Goal: Task Accomplishment & Management: Complete application form

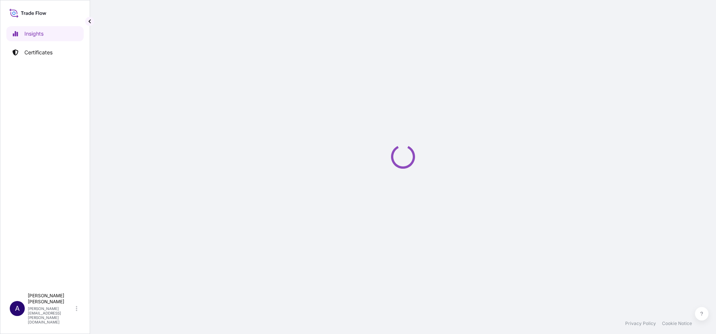
select select "2025"
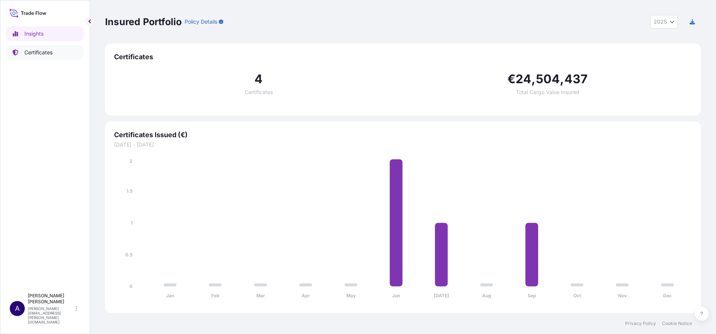
click at [33, 53] on p "Certificates" at bounding box center [38, 53] width 28 height 8
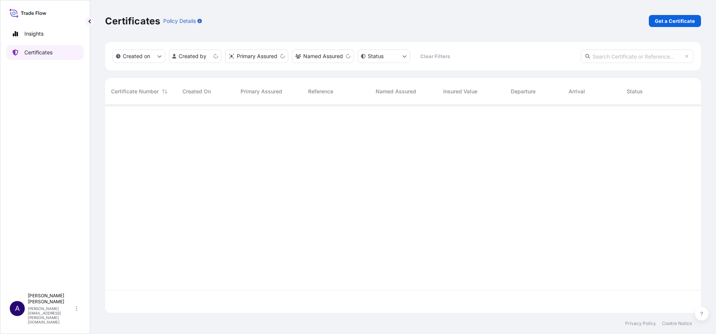
scroll to position [204, 587]
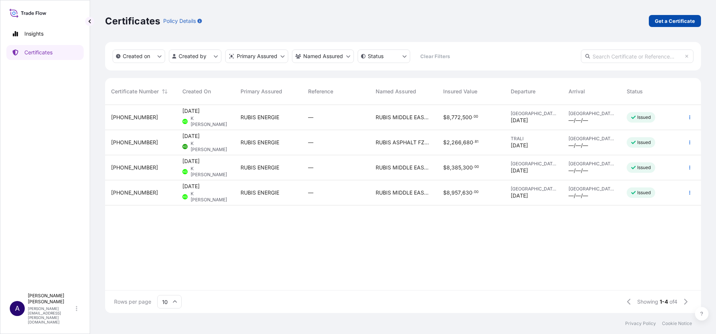
click at [664, 23] on p "Get a Certificate" at bounding box center [675, 21] width 40 height 8
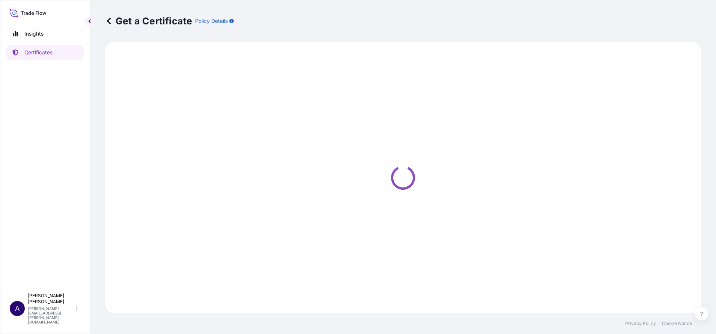
select select "Barge"
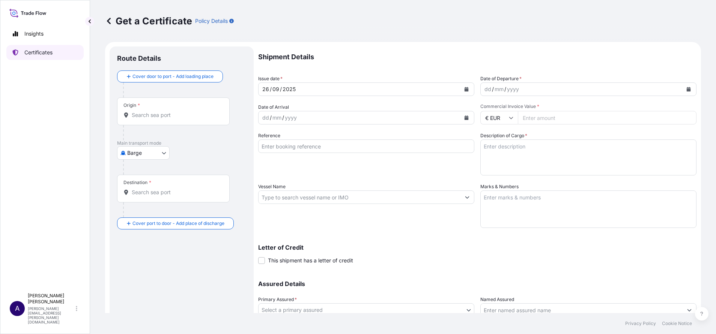
click at [28, 53] on p "Certificates" at bounding box center [38, 53] width 28 height 8
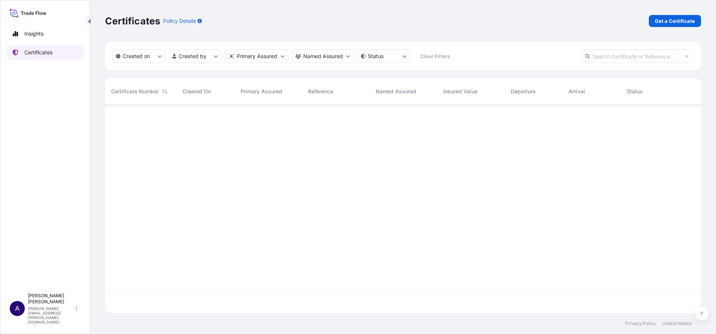
scroll to position [204, 587]
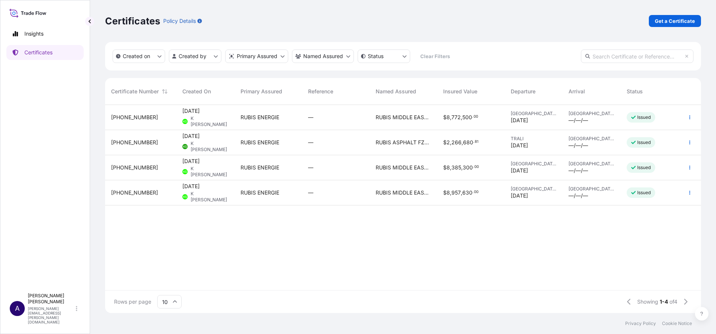
click at [123, 118] on span "[PHONE_NUMBER]" at bounding box center [134, 118] width 47 height 8
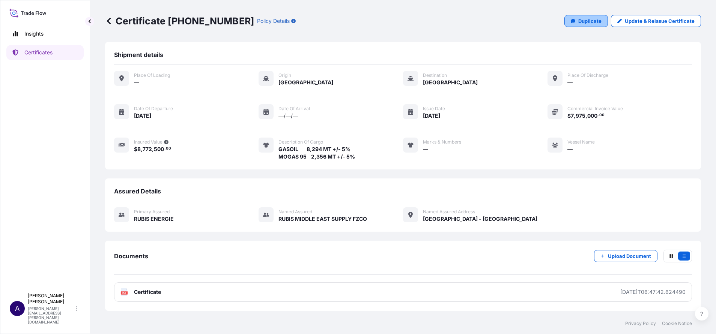
click at [586, 18] on p "Duplicate" at bounding box center [589, 21] width 23 height 8
select select "Vessel"
select select "32162"
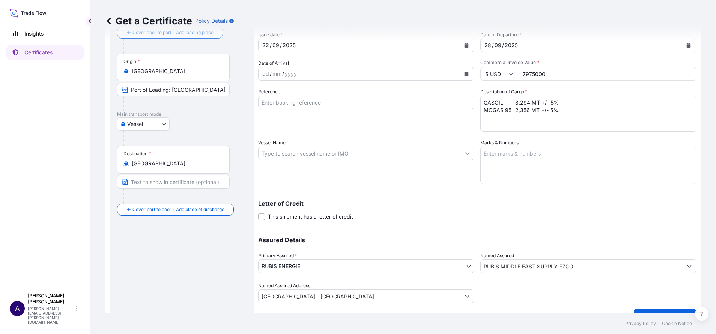
scroll to position [39, 0]
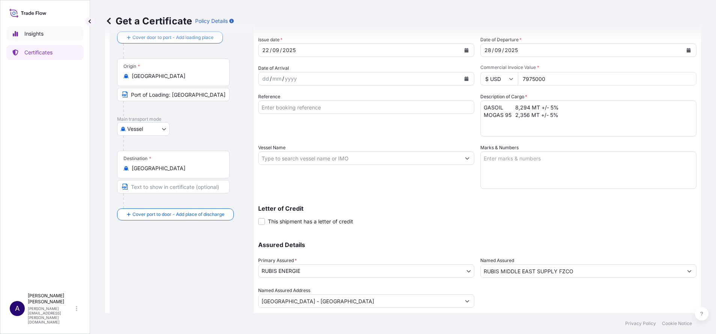
click at [39, 31] on p "Insights" at bounding box center [33, 34] width 19 height 8
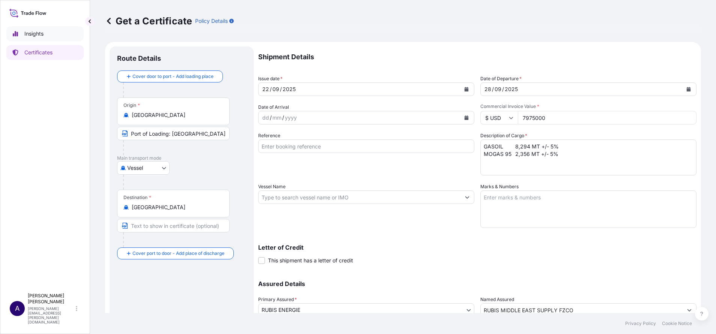
select select "2025"
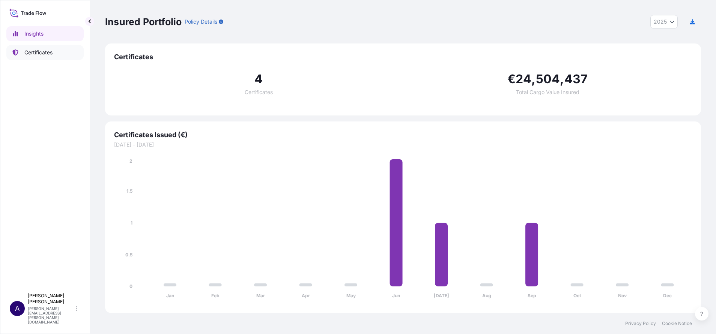
click at [32, 54] on p "Certificates" at bounding box center [38, 53] width 28 height 8
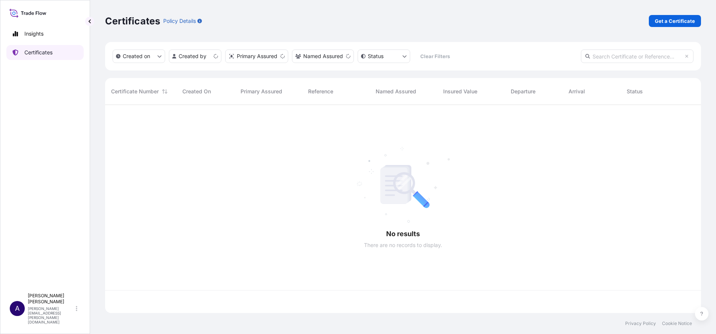
scroll to position [204, 587]
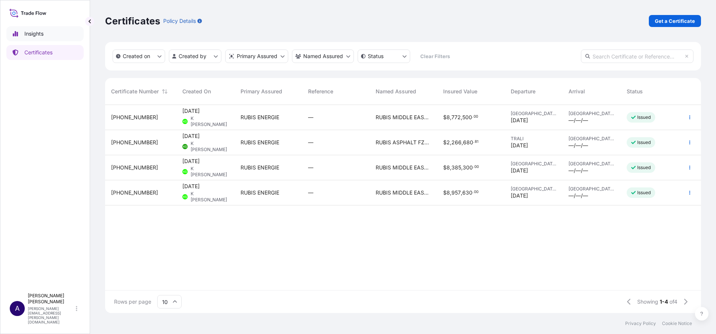
click at [35, 35] on p "Insights" at bounding box center [33, 34] width 19 height 8
select select "2025"
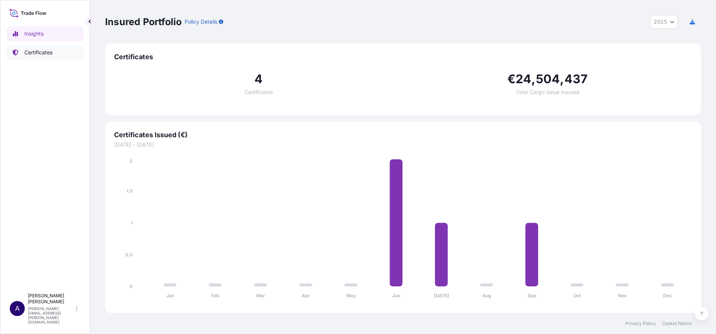
click at [40, 54] on p "Certificates" at bounding box center [38, 53] width 28 height 8
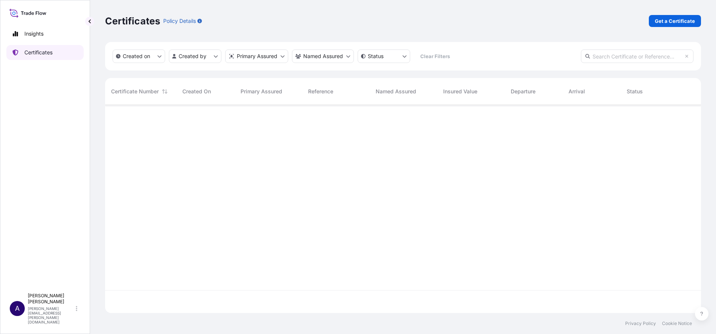
scroll to position [204, 587]
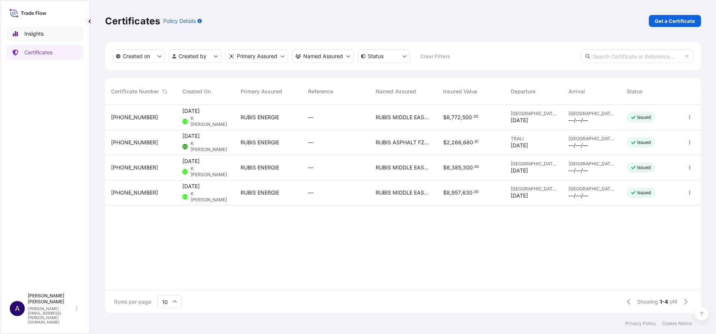
click at [30, 31] on p "Insights" at bounding box center [33, 34] width 19 height 8
select select "2025"
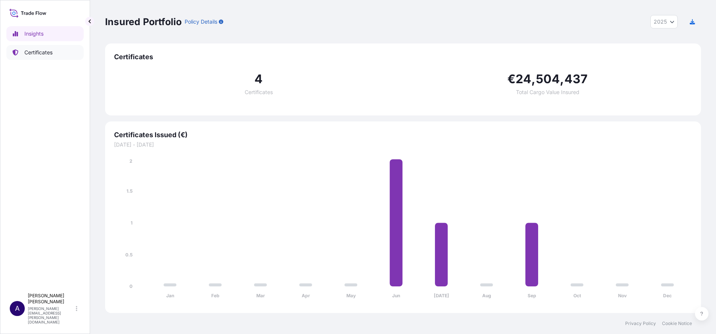
click at [36, 51] on p "Certificates" at bounding box center [38, 53] width 28 height 8
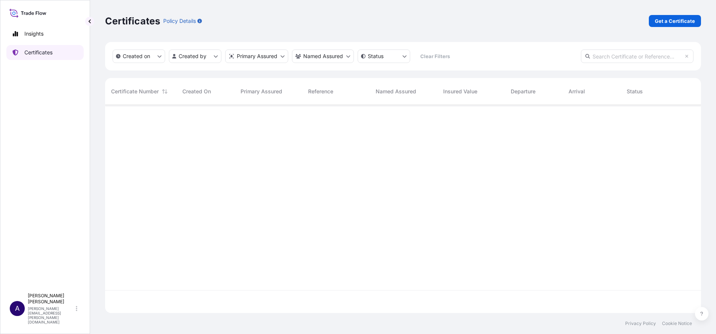
scroll to position [204, 587]
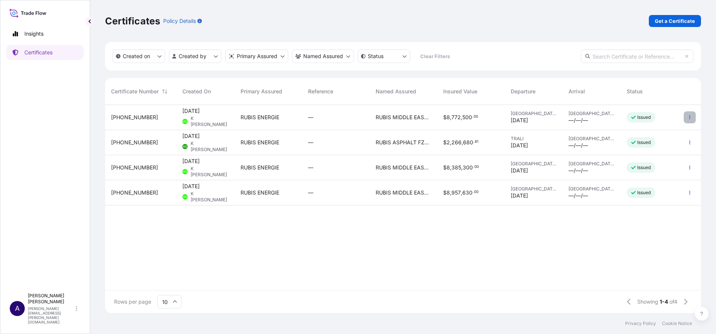
click at [690, 114] on button "button" at bounding box center [690, 117] width 12 height 12
click at [655, 119] on p "Duplicate certificate" at bounding box center [653, 119] width 50 height 8
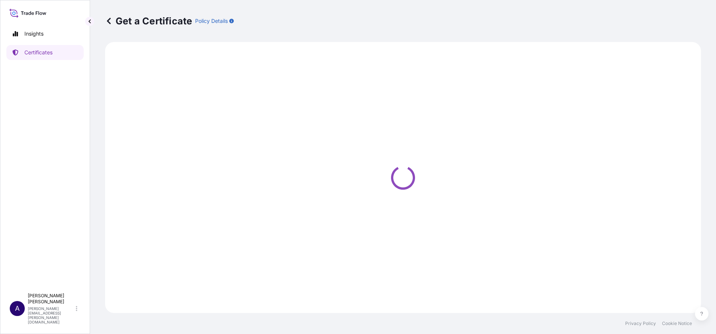
select select "Vessel"
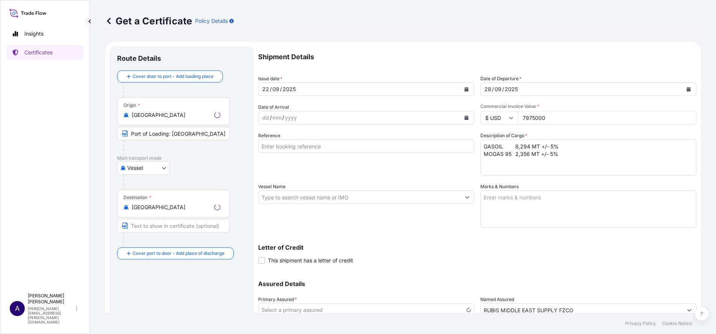
select select "32162"
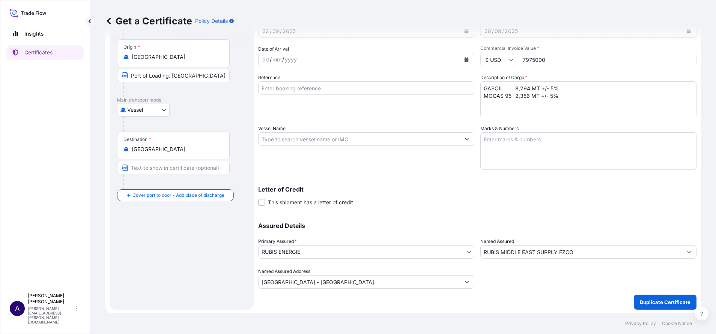
scroll to position [59, 0]
click at [261, 201] on span at bounding box center [261, 201] width 7 height 7
click at [258, 197] on input "This shipment has a letter of credit" at bounding box center [258, 197] width 0 height 0
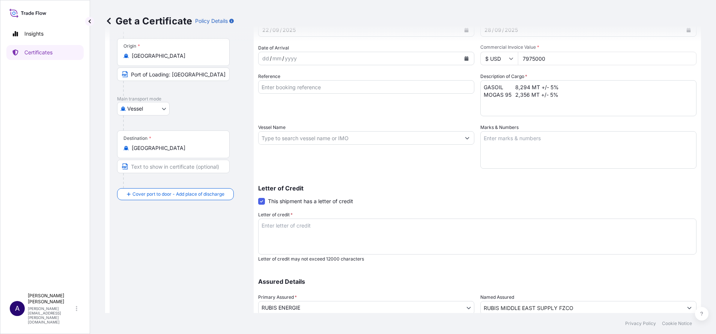
click at [261, 201] on span at bounding box center [261, 201] width 7 height 7
click at [258, 197] on input "This shipment has a letter of credit" at bounding box center [258, 197] width 0 height 0
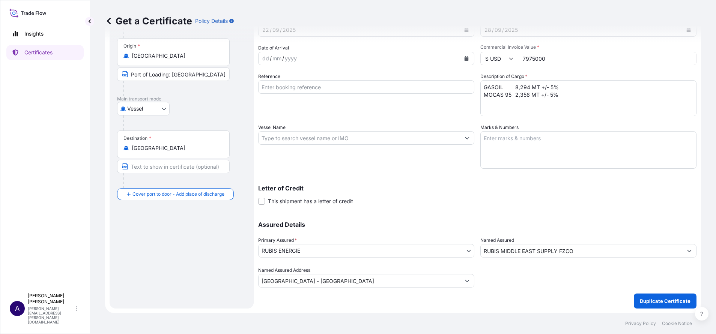
scroll to position [3, 0]
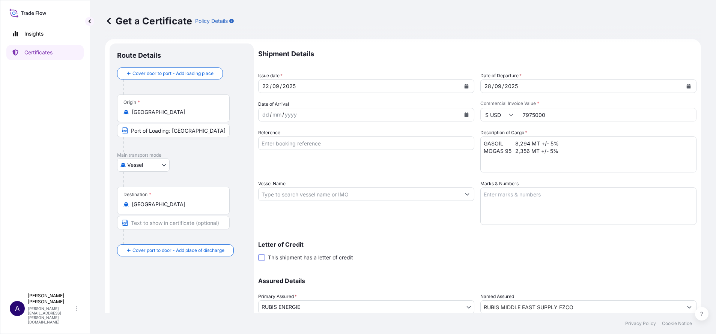
click at [262, 257] on span at bounding box center [261, 257] width 7 height 7
click at [258, 254] on input "This shipment has a letter of credit" at bounding box center [258, 254] width 0 height 0
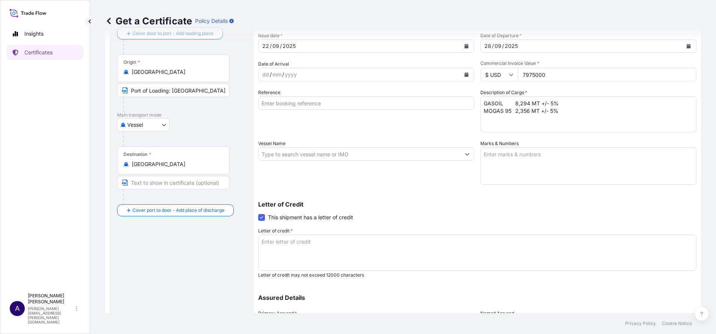
scroll to position [59, 0]
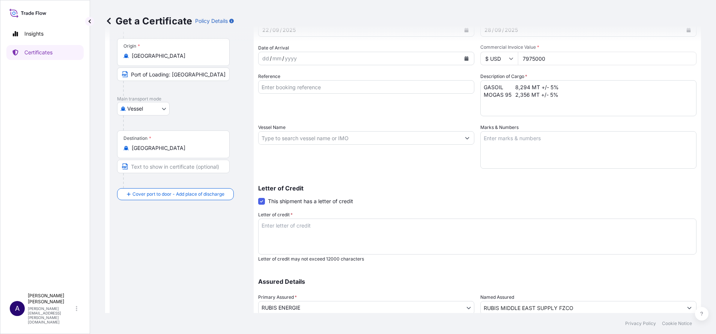
click at [332, 231] on textarea "Letter of credit *" at bounding box center [477, 237] width 438 height 36
click at [260, 202] on span at bounding box center [261, 201] width 7 height 7
click at [258, 197] on input "This shipment has a letter of credit" at bounding box center [258, 197] width 0 height 0
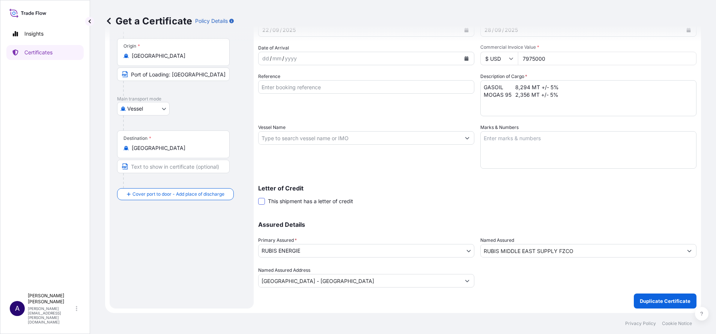
click at [260, 202] on span at bounding box center [261, 201] width 7 height 7
click at [258, 197] on input "This shipment has a letter of credit" at bounding box center [258, 197] width 0 height 0
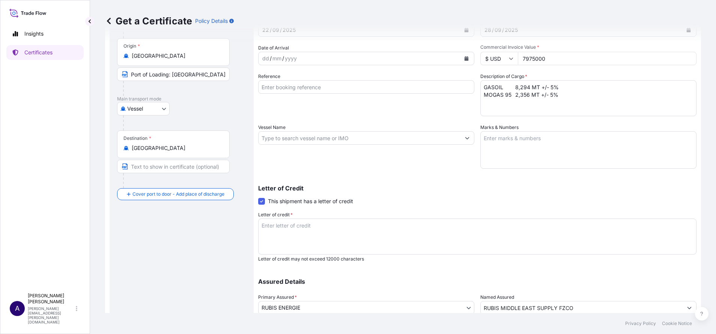
click at [260, 202] on span at bounding box center [261, 201] width 7 height 7
click at [258, 197] on input "This shipment has a letter of credit" at bounding box center [258, 197] width 0 height 0
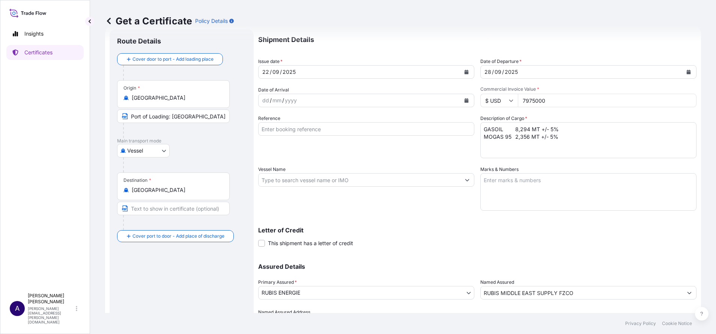
scroll to position [3, 0]
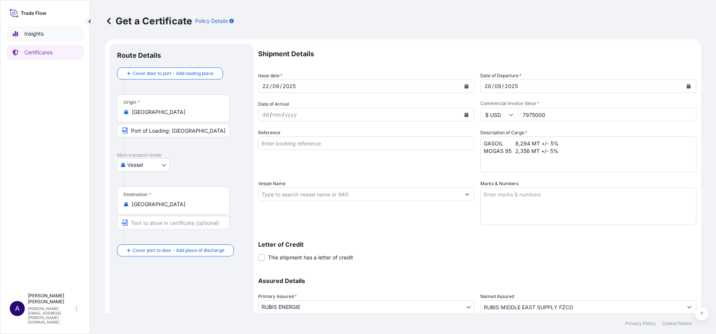
click at [36, 33] on p "Insights" at bounding box center [33, 34] width 19 height 8
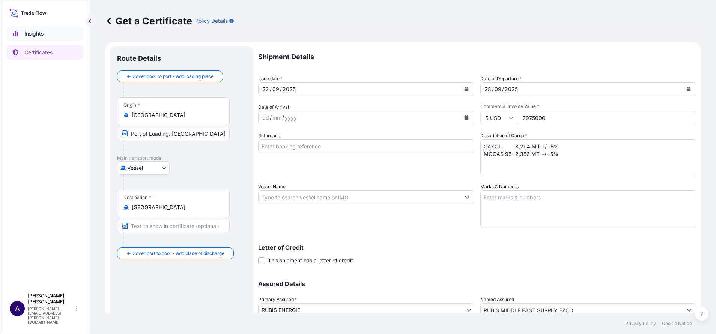
select select "2025"
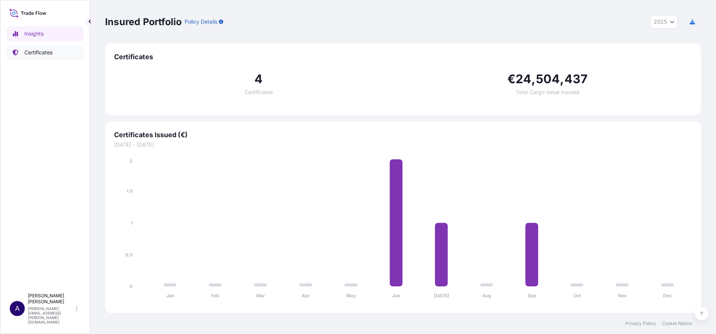
click at [23, 51] on link "Certificates" at bounding box center [44, 52] width 77 height 15
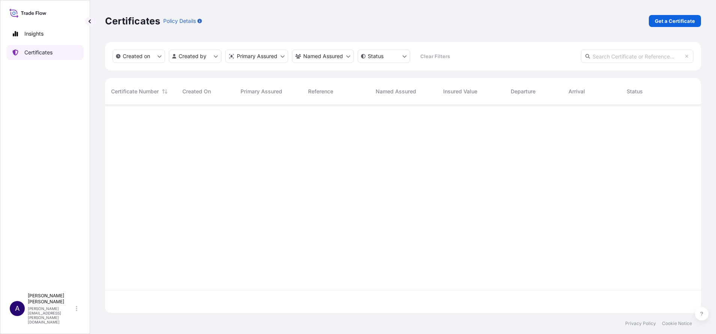
scroll to position [204, 587]
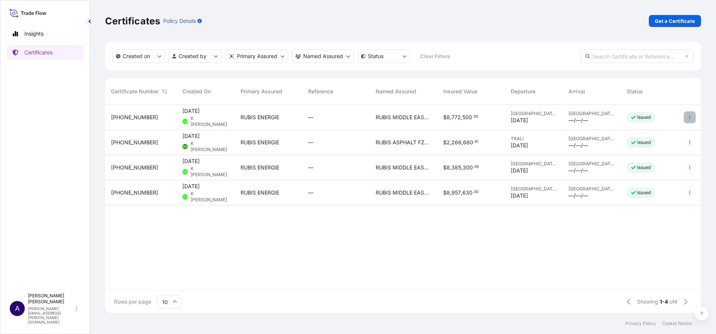
click at [690, 119] on icon "button" at bounding box center [689, 117] width 5 height 5
click at [673, 117] on p "Duplicate certificate" at bounding box center [653, 119] width 50 height 8
select select "Vessel"
select select "32162"
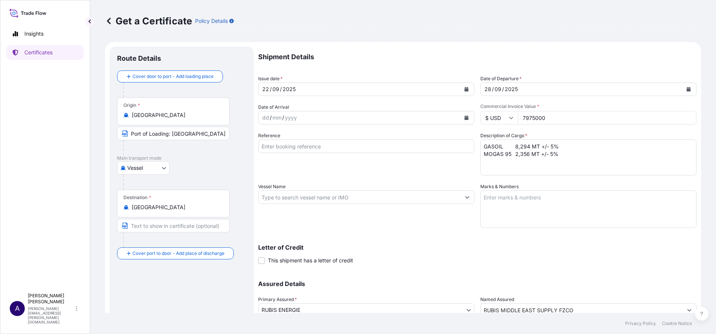
drag, startPoint x: 553, startPoint y: 117, endPoint x: 512, endPoint y: 118, distance: 40.2
click at [512, 118] on div "$ USD 7975000" at bounding box center [588, 118] width 216 height 14
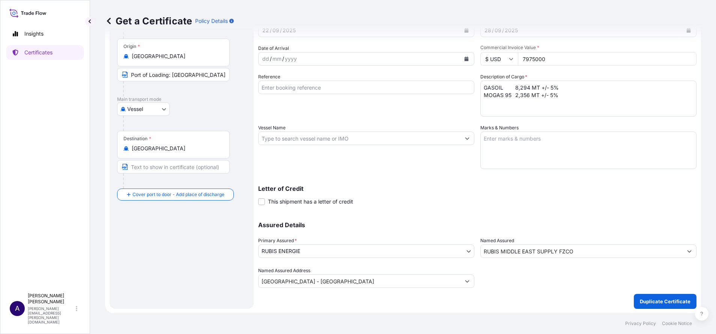
scroll to position [59, 0]
click at [38, 51] on p "Certificates" at bounding box center [38, 53] width 28 height 8
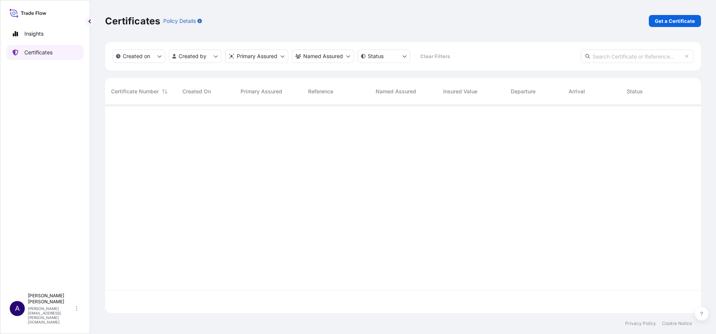
scroll to position [204, 587]
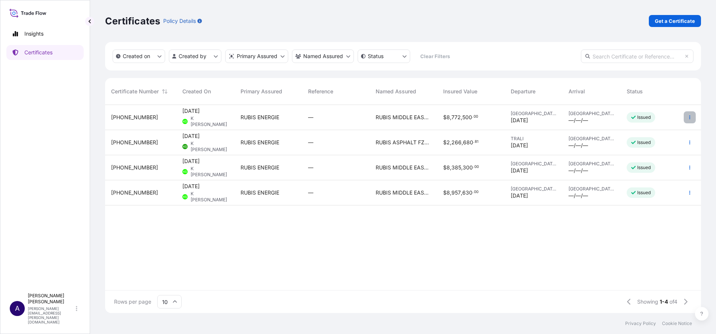
click at [688, 119] on icon "button" at bounding box center [689, 117] width 5 height 5
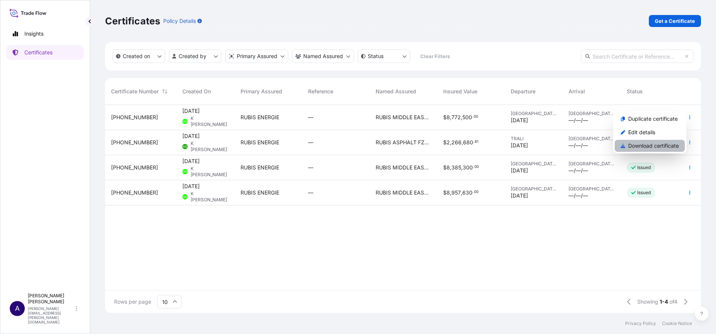
click at [651, 144] on p "Download certificate" at bounding box center [653, 146] width 51 height 8
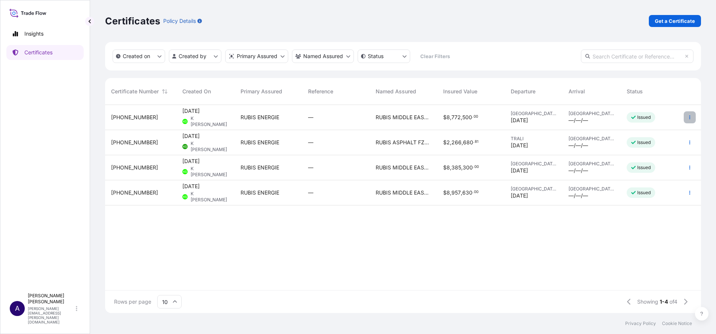
click at [686, 117] on button "button" at bounding box center [690, 117] width 12 height 12
click at [654, 120] on p "Duplicate certificate" at bounding box center [653, 119] width 50 height 8
select select "Vessel"
select select "32162"
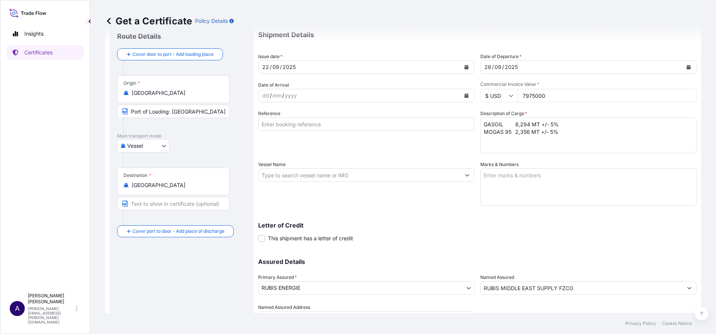
scroll to position [56, 0]
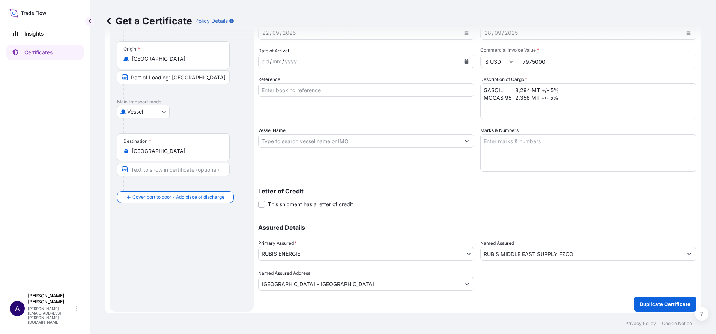
click at [463, 256] on body "Insights Certificates A [PERSON_NAME] [PERSON_NAME][EMAIL_ADDRESS][PERSON_NAME]…" at bounding box center [358, 167] width 716 height 334
click at [261, 206] on span at bounding box center [261, 204] width 7 height 7
click at [258, 200] on input "This shipment has a letter of credit" at bounding box center [258, 200] width 0 height 0
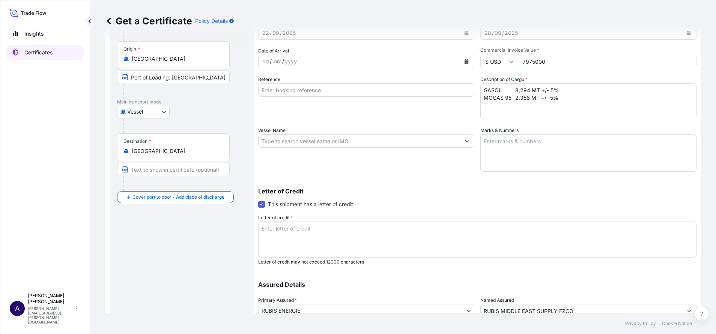
click at [33, 49] on p "Certificates" at bounding box center [38, 53] width 28 height 8
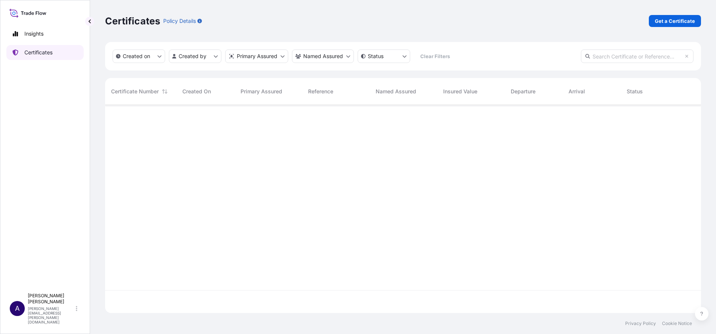
scroll to position [204, 587]
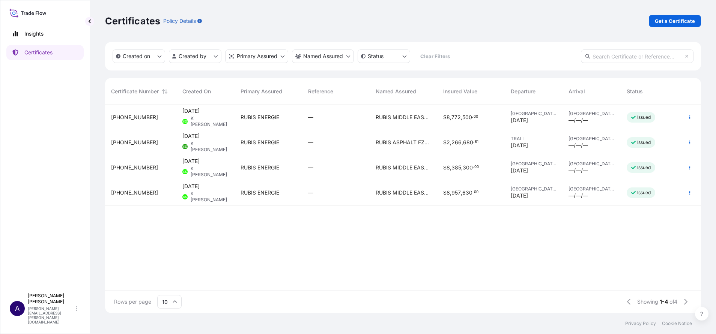
click at [120, 114] on span "[PHONE_NUMBER]" at bounding box center [134, 118] width 47 height 8
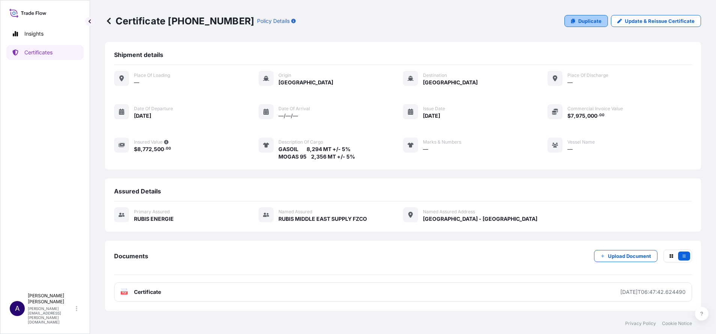
click at [594, 21] on p "Duplicate" at bounding box center [589, 21] width 23 height 8
select select "Vessel"
select select "32162"
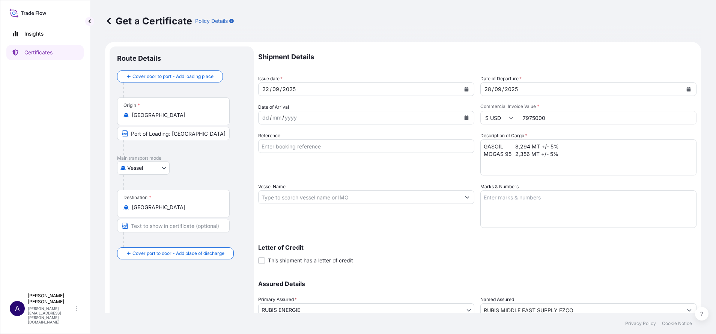
click at [163, 115] on input "[GEOGRAPHIC_DATA]" at bounding box center [176, 115] width 89 height 8
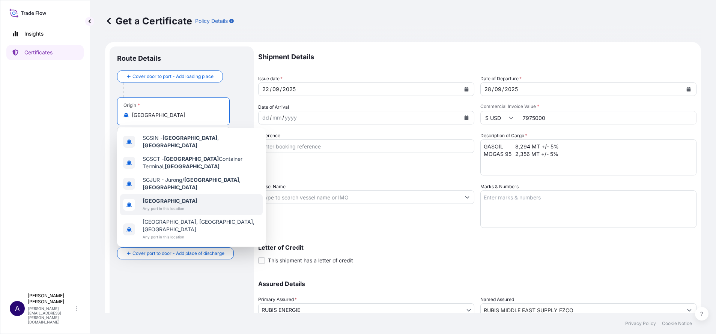
click at [159, 205] on span "Any port in this location" at bounding box center [170, 209] width 55 height 8
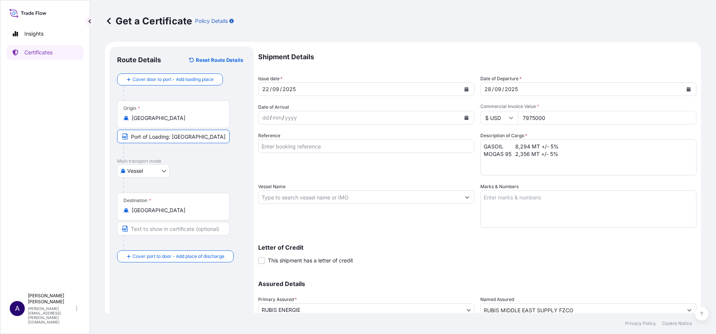
click at [183, 131] on input "Port of Loading: [GEOGRAPHIC_DATA] AND/OR [GEOGRAPHIC_DATA]" at bounding box center [173, 137] width 113 height 14
click at [37, 54] on p "Certificates" at bounding box center [38, 53] width 28 height 8
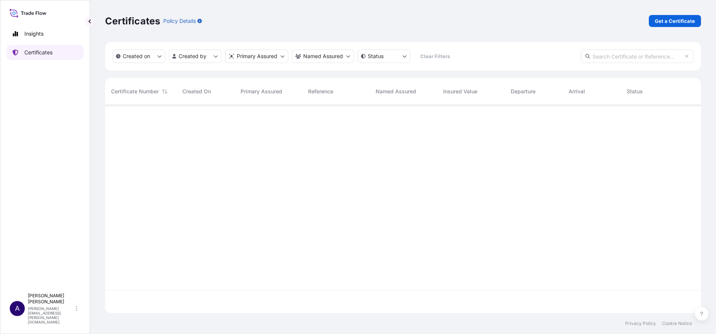
scroll to position [204, 587]
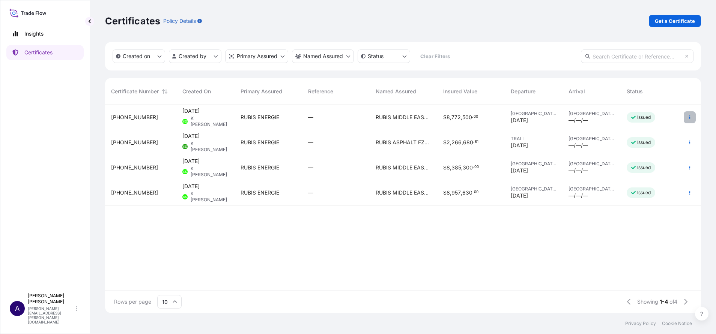
click at [691, 117] on button "button" at bounding box center [690, 117] width 12 height 12
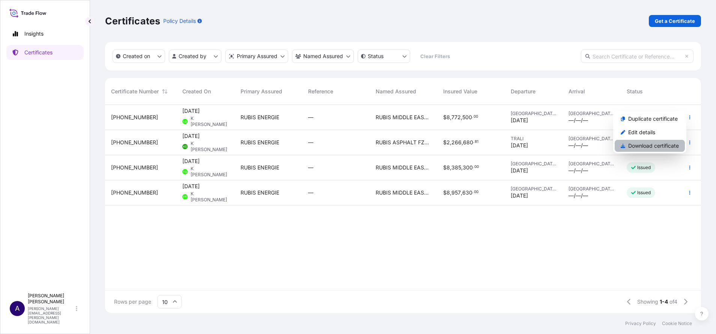
click at [640, 144] on p "Download certificate" at bounding box center [653, 146] width 51 height 8
click at [675, 117] on p "Duplicate certificate" at bounding box center [653, 119] width 50 height 8
select select "Vessel"
select select "32162"
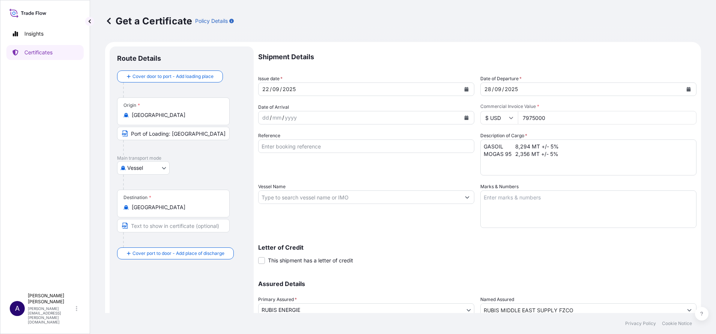
click at [188, 112] on input "[GEOGRAPHIC_DATA]" at bounding box center [176, 115] width 89 height 8
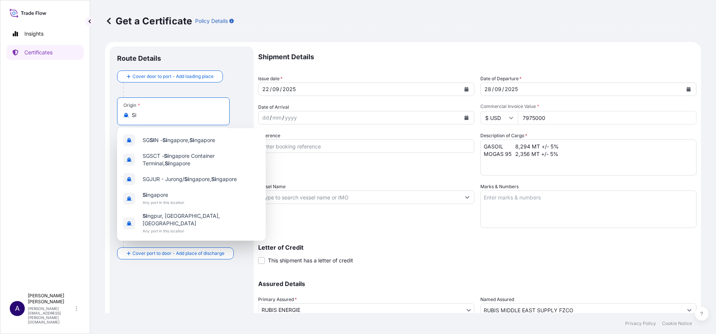
type input "S"
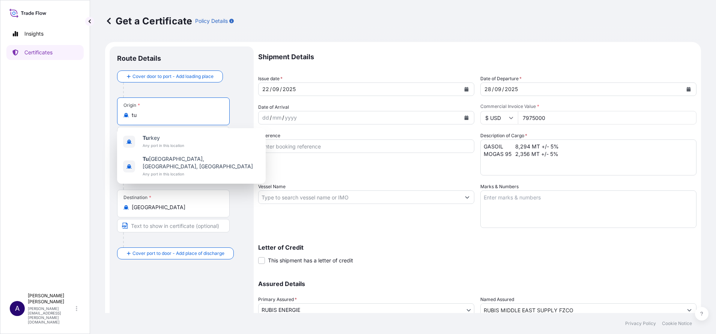
type input "t"
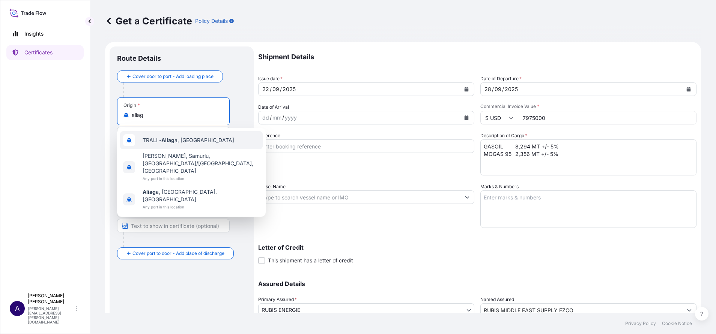
click at [180, 143] on span "[PERSON_NAME] a, [GEOGRAPHIC_DATA]" at bounding box center [189, 141] width 92 height 8
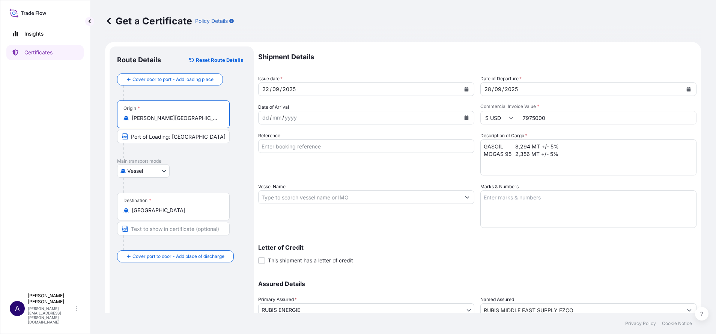
drag, startPoint x: 192, startPoint y: 116, endPoint x: 129, endPoint y: 113, distance: 63.8
click at [129, 113] on div "Origin * [PERSON_NAME][GEOGRAPHIC_DATA], [GEOGRAPHIC_DATA]" at bounding box center [173, 115] width 113 height 28
type input "[PERSON_NAME][GEOGRAPHIC_DATA], [GEOGRAPHIC_DATA]"
click at [173, 136] on input "Port of Loading: [GEOGRAPHIC_DATA] AND/OR [GEOGRAPHIC_DATA]" at bounding box center [173, 137] width 113 height 14
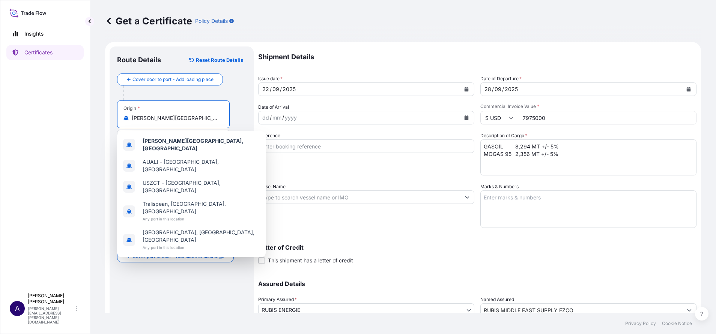
drag, startPoint x: 190, startPoint y: 120, endPoint x: 152, endPoint y: 117, distance: 38.3
click at [152, 117] on input "[PERSON_NAME][GEOGRAPHIC_DATA], [GEOGRAPHIC_DATA]" at bounding box center [176, 118] width 89 height 8
click at [242, 113] on div "Origin * TRALI - [GEOGRAPHIC_DATA], [GEOGRAPHIC_DATA] Port of Loading: [GEOGRAP…" at bounding box center [181, 130] width 129 height 58
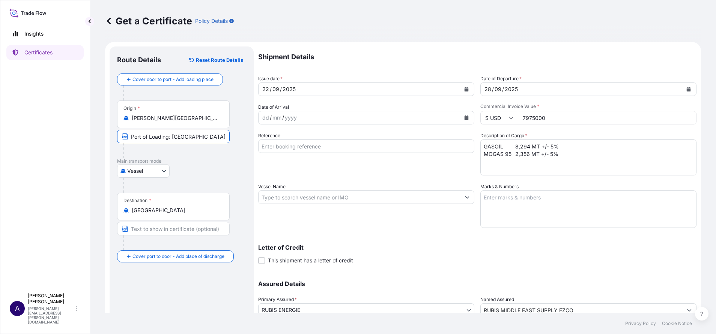
scroll to position [0, 26]
drag, startPoint x: 171, startPoint y: 139, endPoint x: 239, endPoint y: 132, distance: 67.5
click at [239, 132] on div "Origin * TRALI - [GEOGRAPHIC_DATA], [GEOGRAPHIC_DATA] Port of Loading: [GEOGRAP…" at bounding box center [181, 130] width 129 height 58
paste input "[GEOGRAPHIC_DATA], [GEOGRAPHIC_DATA]"
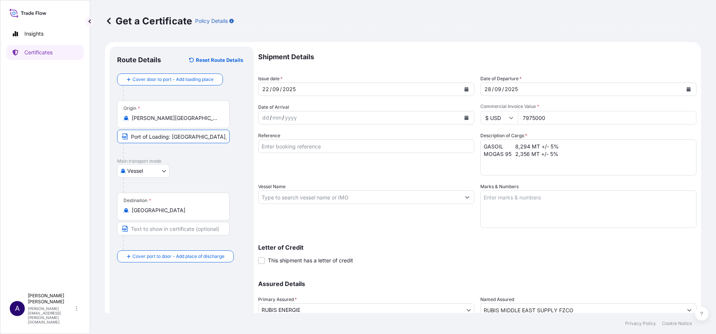
type input "Port of Loading: [GEOGRAPHIC_DATA], [GEOGRAPHIC_DATA]"
click at [225, 158] on p "Main transport mode" at bounding box center [181, 161] width 129 height 6
click at [131, 114] on div "Origin * [PERSON_NAME][GEOGRAPHIC_DATA], [GEOGRAPHIC_DATA]" at bounding box center [173, 115] width 113 height 28
click at [132, 114] on input "[PERSON_NAME][GEOGRAPHIC_DATA], [GEOGRAPHIC_DATA]" at bounding box center [176, 118] width 89 height 8
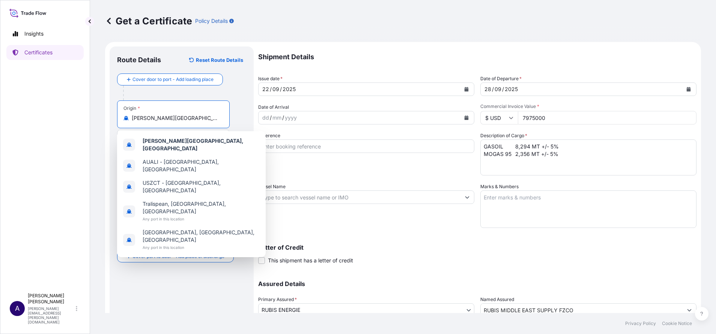
click at [141, 119] on input "[PERSON_NAME][GEOGRAPHIC_DATA], [GEOGRAPHIC_DATA]" at bounding box center [176, 118] width 89 height 8
click at [237, 107] on div "Origin * [PERSON_NAME][GEOGRAPHIC_DATA], [GEOGRAPHIC_DATA] Port of Loading: [GE…" at bounding box center [181, 130] width 129 height 58
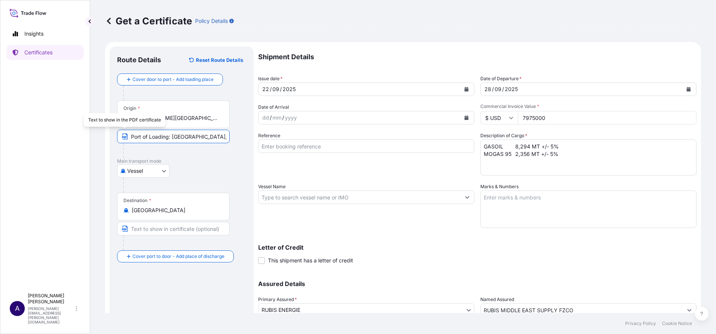
drag, startPoint x: 207, startPoint y: 137, endPoint x: 117, endPoint y: 132, distance: 90.5
click at [117, 132] on div "Route Details Reset Route Details Cover door to port - Add loading place Place …" at bounding box center [182, 208] width 144 height 322
click at [195, 149] on div at bounding box center [176, 150] width 107 height 15
click at [687, 88] on icon "Calendar" at bounding box center [689, 89] width 4 height 5
drag, startPoint x: 293, startPoint y: 78, endPoint x: 265, endPoint y: 77, distance: 27.8
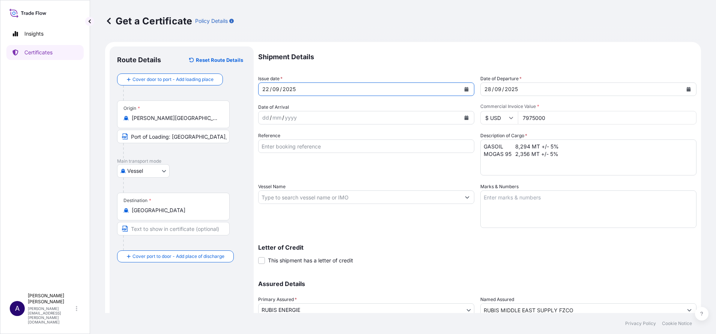
click at [265, 77] on div "Issue date * [DATE]" at bounding box center [366, 85] width 216 height 21
click at [464, 88] on icon "Calendar" at bounding box center [466, 89] width 4 height 5
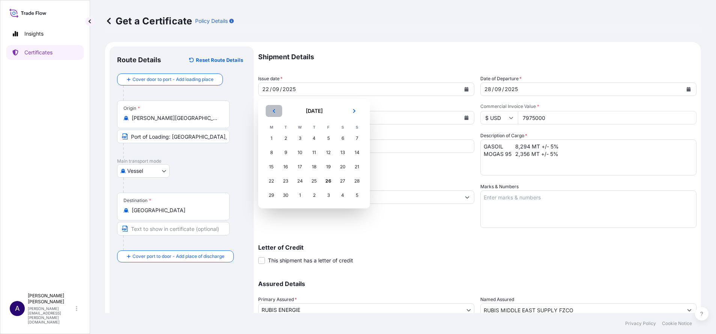
click at [277, 108] on button "Previous" at bounding box center [274, 111] width 17 height 12
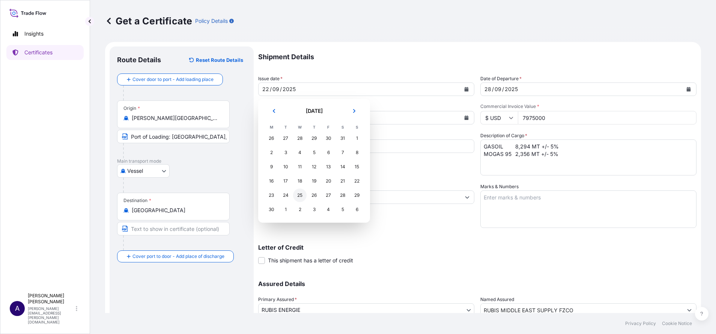
click at [304, 197] on div "25" at bounding box center [300, 196] width 14 height 14
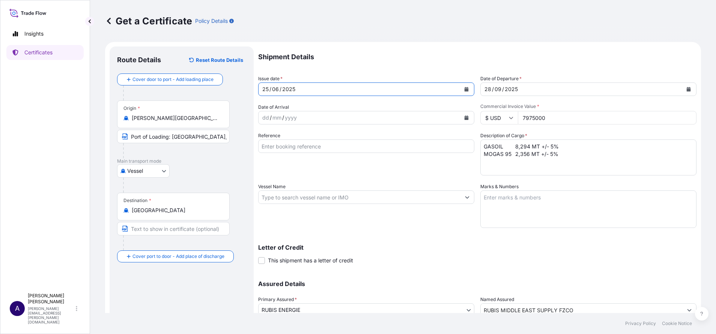
click at [687, 90] on icon "Calendar" at bounding box center [689, 89] width 4 height 5
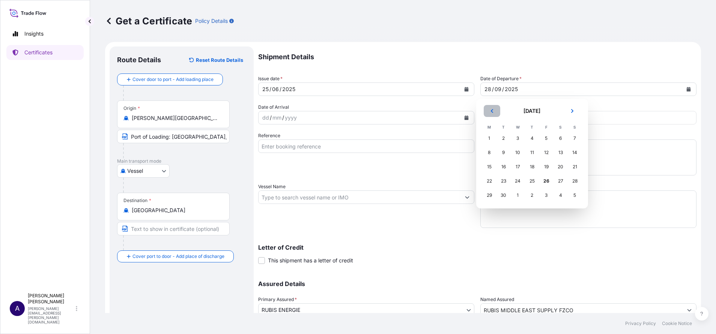
click at [491, 110] on icon "Previous" at bounding box center [492, 111] width 5 height 5
click at [563, 137] on div "5" at bounding box center [561, 139] width 14 height 14
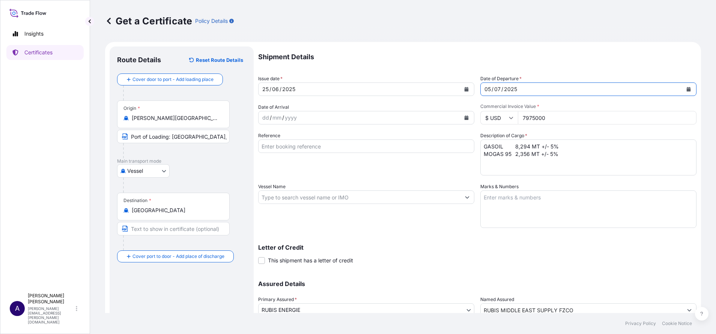
click at [464, 89] on icon "Calendar" at bounding box center [466, 89] width 4 height 5
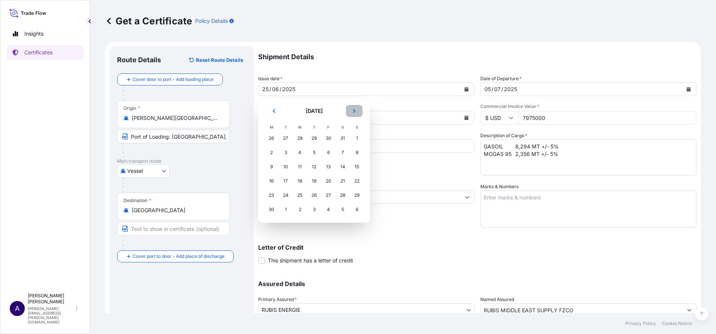
click at [354, 109] on icon "Next" at bounding box center [354, 111] width 5 height 5
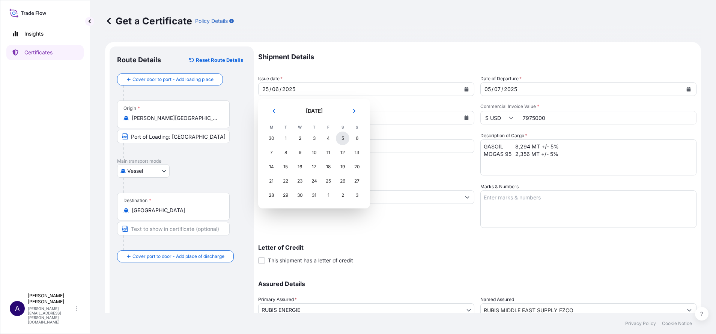
click at [342, 140] on div "5" at bounding box center [343, 139] width 14 height 14
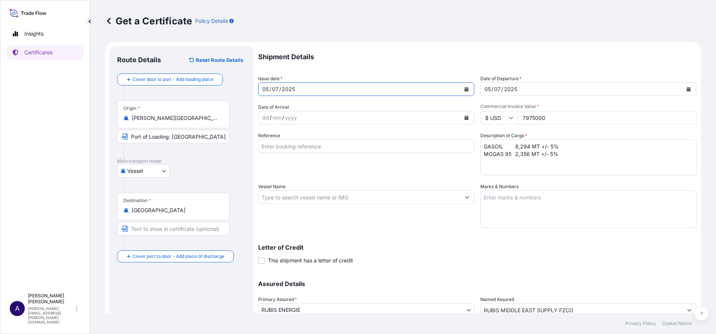
click at [687, 91] on icon "Calendar" at bounding box center [689, 89] width 4 height 5
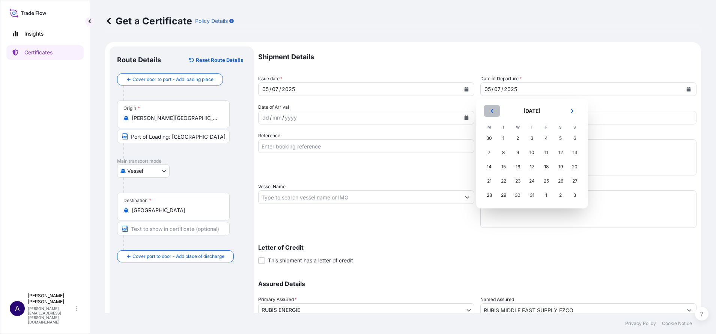
click at [490, 114] on button "Previous" at bounding box center [492, 111] width 17 height 12
click at [518, 192] on div "25" at bounding box center [518, 196] width 14 height 14
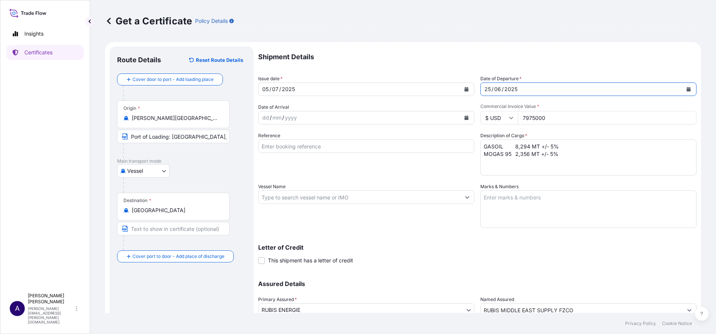
click at [682, 90] on button "Calendar" at bounding box center [688, 89] width 12 height 12
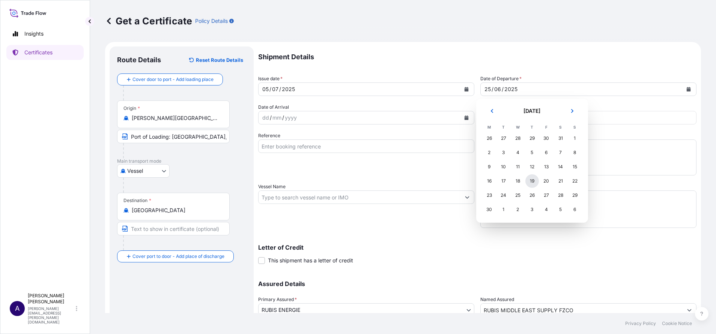
click at [530, 179] on div "19" at bounding box center [532, 181] width 14 height 14
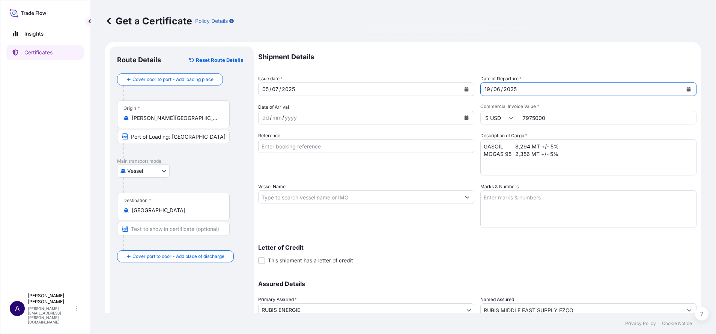
click at [464, 88] on icon "Calendar" at bounding box center [466, 89] width 4 height 5
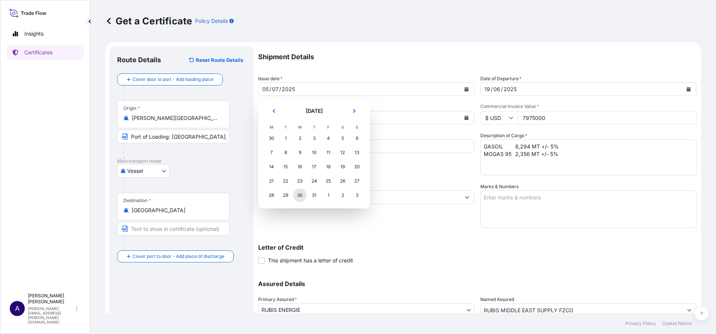
click at [301, 193] on div "30" at bounding box center [300, 196] width 14 height 14
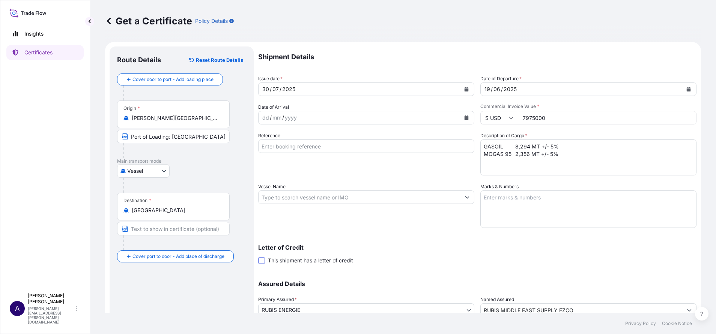
click at [260, 262] on span at bounding box center [261, 260] width 7 height 7
click at [258, 257] on input "This shipment has a letter of credit" at bounding box center [258, 257] width 0 height 0
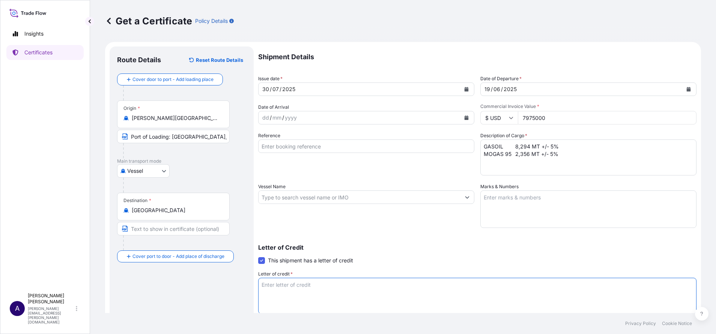
click at [289, 293] on textarea "Letter of credit *" at bounding box center [477, 296] width 438 height 36
click at [39, 48] on link "Certificates" at bounding box center [44, 52] width 77 height 15
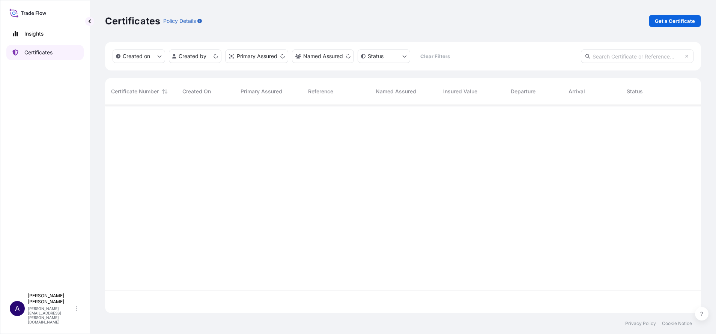
scroll to position [204, 587]
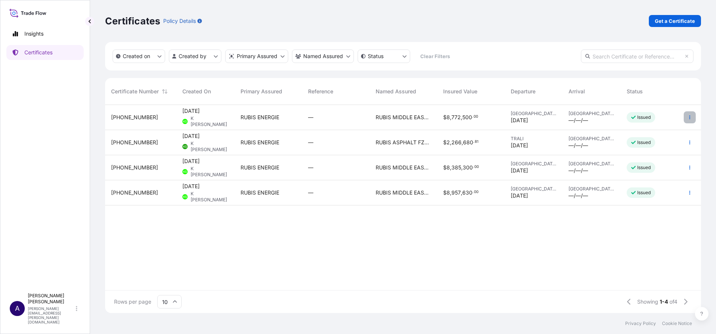
click at [691, 120] on button "button" at bounding box center [690, 117] width 12 height 12
click at [649, 120] on p "Duplicate certificate" at bounding box center [653, 119] width 50 height 8
select select "Vessel"
select select "32162"
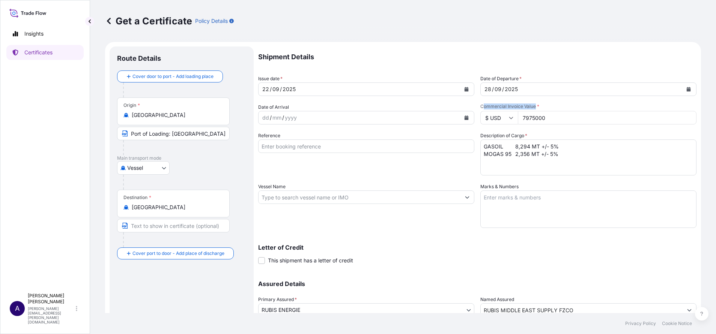
drag, startPoint x: 479, startPoint y: 108, endPoint x: 531, endPoint y: 109, distance: 52.2
click at [531, 109] on span "Commercial Invoice Value *" at bounding box center [588, 107] width 216 height 6
click at [33, 50] on p "Certificates" at bounding box center [38, 53] width 28 height 8
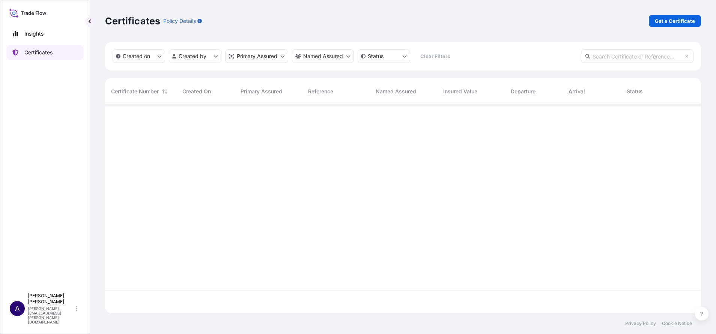
scroll to position [204, 587]
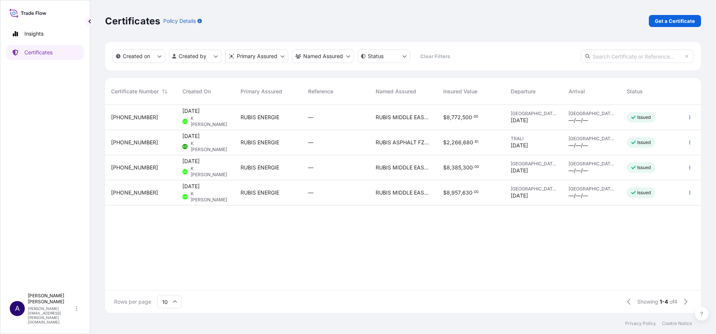
click at [126, 115] on span "[PHONE_NUMBER]" at bounding box center [134, 118] width 47 height 8
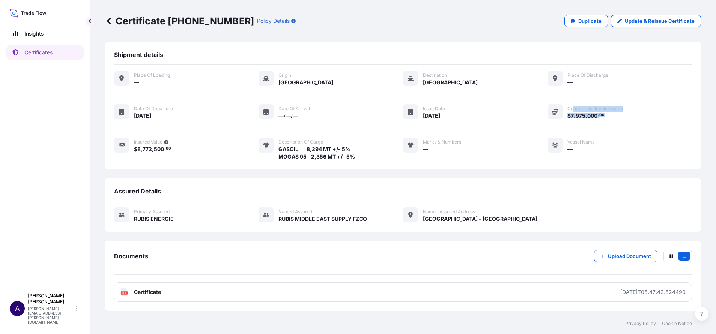
drag, startPoint x: 573, startPoint y: 107, endPoint x: 627, endPoint y: 113, distance: 55.1
click at [627, 113] on div "Place of Loading — Origin [GEOGRAPHIC_DATA] Destination [GEOGRAPHIC_DATA] Place…" at bounding box center [403, 116] width 578 height 90
drag, startPoint x: 627, startPoint y: 113, endPoint x: 618, endPoint y: 119, distance: 10.9
click at [618, 119] on span "$ 7 , 975 , 000 . 00" at bounding box center [595, 116] width 56 height 8
click at [38, 52] on p "Certificates" at bounding box center [38, 53] width 28 height 8
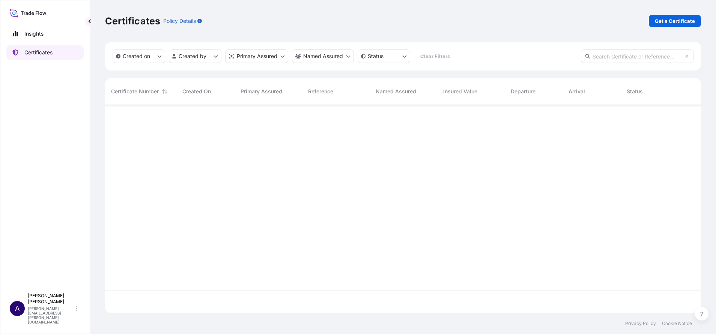
scroll to position [204, 587]
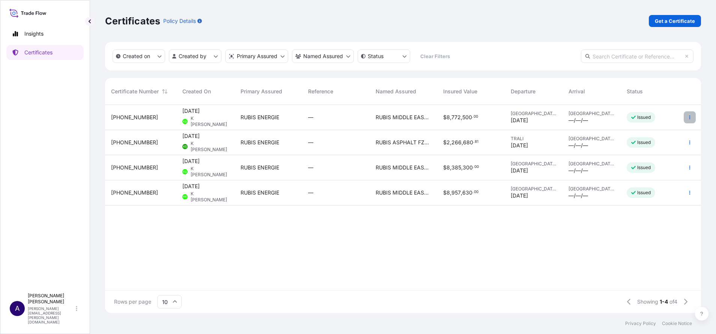
click at [690, 120] on button "button" at bounding box center [690, 117] width 12 height 12
click at [657, 119] on p "Duplicate certificate" at bounding box center [653, 119] width 50 height 8
select select "Vessel"
select select "32162"
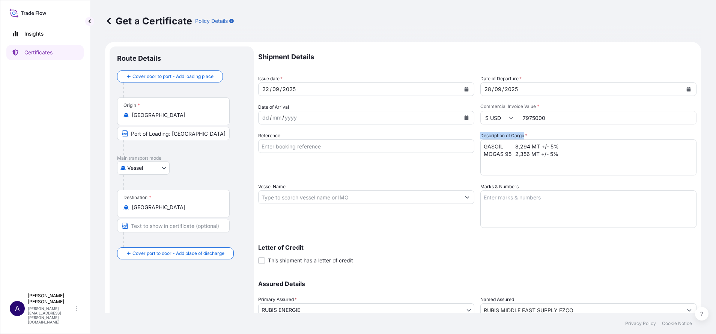
drag, startPoint x: 476, startPoint y: 135, endPoint x: 519, endPoint y: 137, distance: 42.8
click at [519, 137] on label "Description of Cargo *" at bounding box center [503, 136] width 47 height 8
drag, startPoint x: 519, startPoint y: 137, endPoint x: 556, endPoint y: 141, distance: 37.8
click at [556, 141] on textarea "GASOIL 8,294 MT +/- 5% MOGAS 95 2,356 MT +/- 5%" at bounding box center [588, 158] width 216 height 36
drag, startPoint x: 476, startPoint y: 136, endPoint x: 524, endPoint y: 136, distance: 48.0
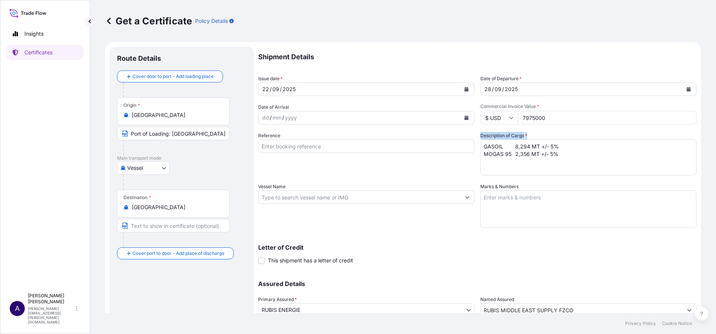
click at [524, 136] on div "Description of Cargo * GASOIL 8,294 MT +/- 5% MOGAS 95 2,356 MT +/- 5%" at bounding box center [588, 154] width 216 height 44
drag, startPoint x: 524, startPoint y: 136, endPoint x: 558, endPoint y: 135, distance: 33.8
click at [558, 135] on div "Description of Cargo * GASOIL 8,294 MT +/- 5% MOGAS 95 2,356 MT +/- 5%" at bounding box center [588, 154] width 216 height 44
click at [480, 138] on div "Description of Cargo * GASOIL 8,294 MT +/- 5% MOGAS 95 2,356 MT +/- 5%" at bounding box center [588, 154] width 216 height 44
drag, startPoint x: 477, startPoint y: 138, endPoint x: 457, endPoint y: 162, distance: 31.2
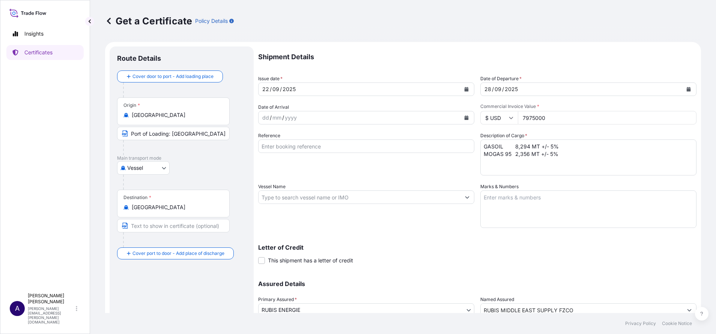
click at [457, 162] on div "Reference" at bounding box center [366, 154] width 216 height 44
